Goal: Task Accomplishment & Management: Manage account settings

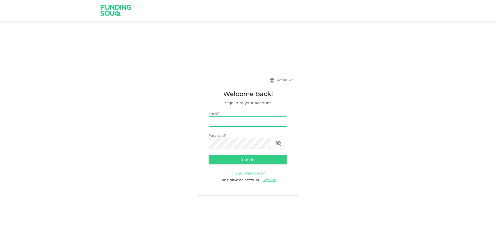
type input "[PERSON_NAME][EMAIL_ADDRESS][PERSON_NAME][DOMAIN_NAME]"
click at [209, 155] on button "Sign in" at bounding box center [248, 159] width 78 height 9
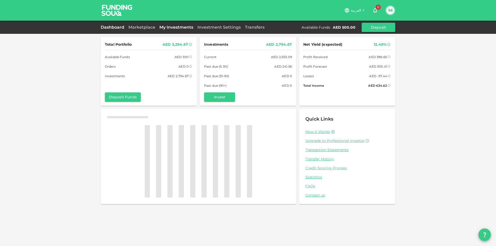
click at [185, 27] on link "My Investments" at bounding box center [176, 27] width 38 height 5
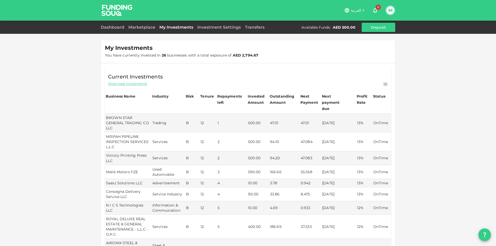
click at [393, 11] on button "M" at bounding box center [390, 10] width 8 height 8
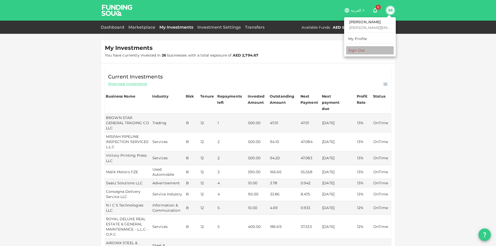
click at [374, 50] on li "Sign Out" at bounding box center [370, 50] width 48 height 8
